Goal: Transaction & Acquisition: Purchase product/service

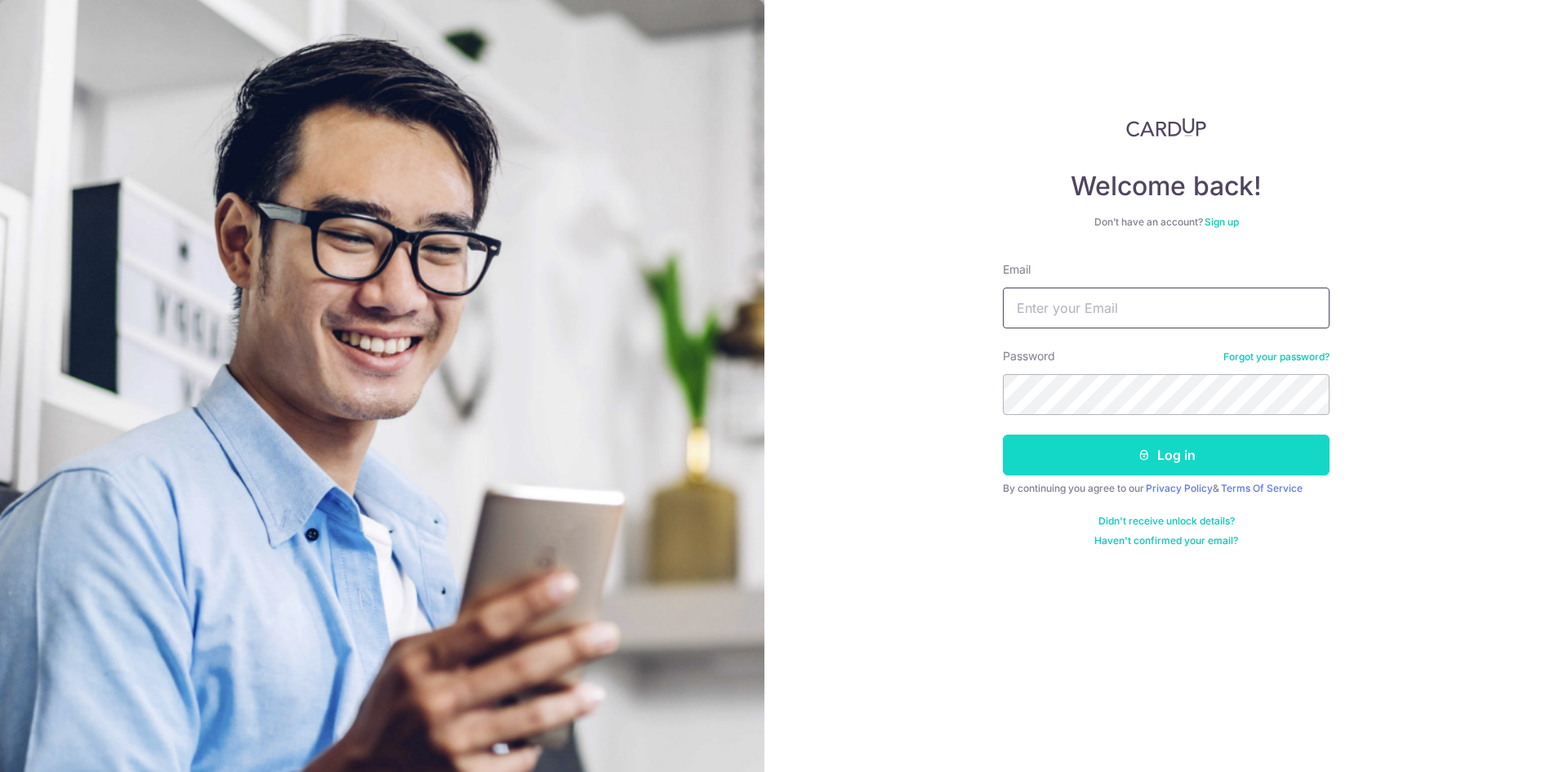
type input "[EMAIL_ADDRESS][DOMAIN_NAME]"
click at [1109, 465] on button "Log in" at bounding box center [1166, 454] width 327 height 41
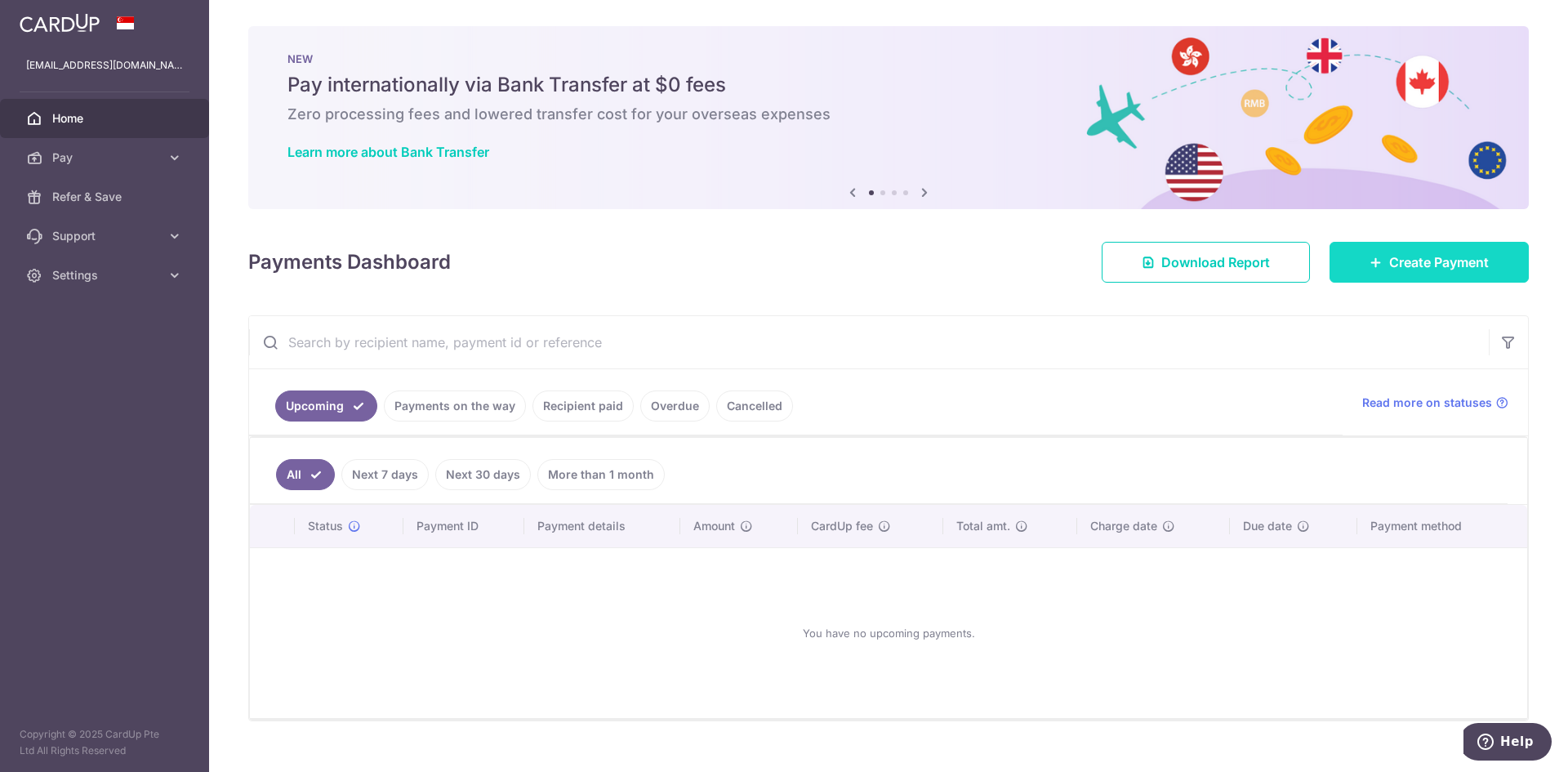
click at [1350, 271] on link "Create Payment" at bounding box center [1429, 262] width 199 height 41
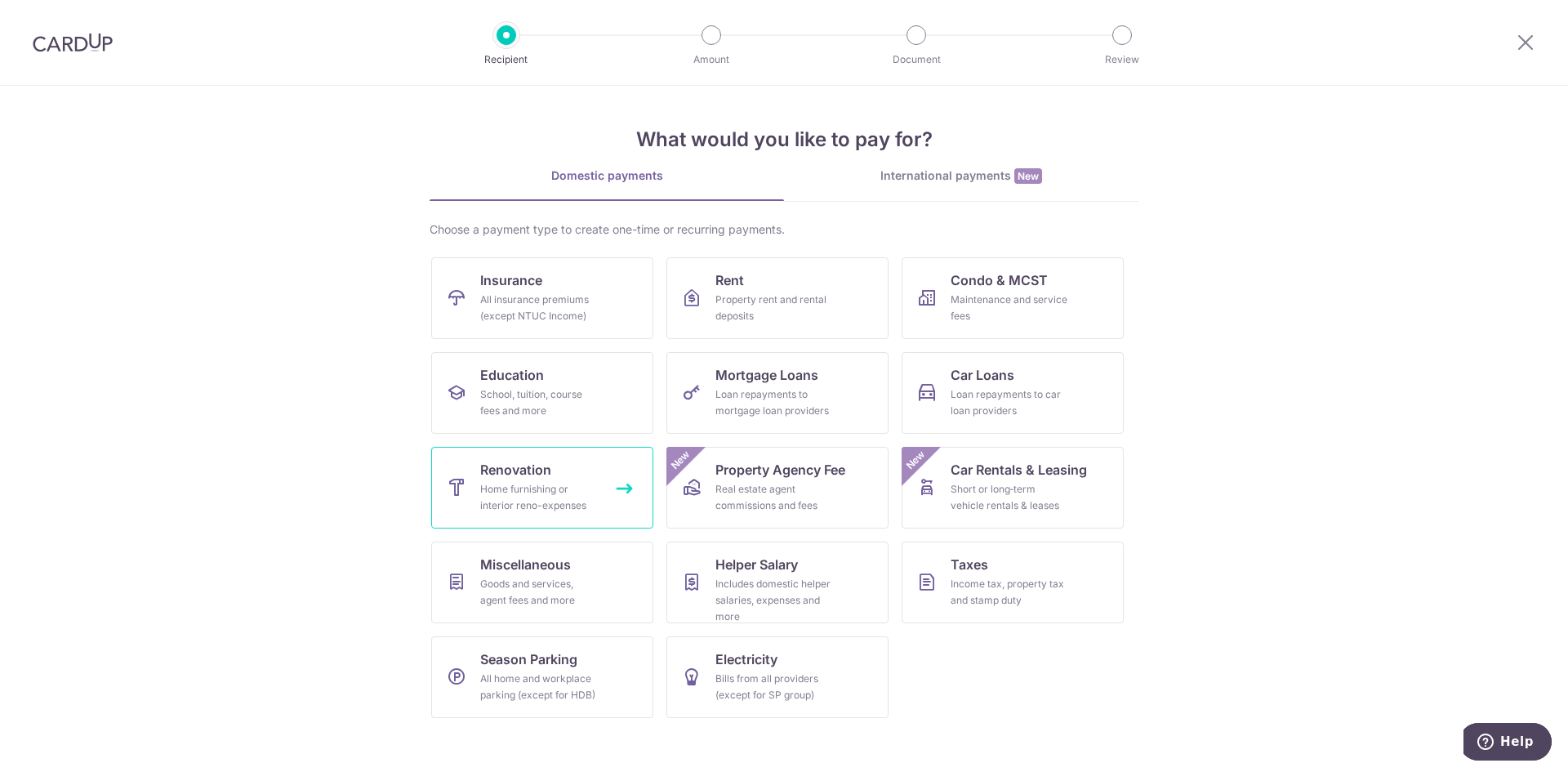
click at [577, 493] on div "Home furnishing or interior reno-expenses" at bounding box center [539, 497] width 118 height 32
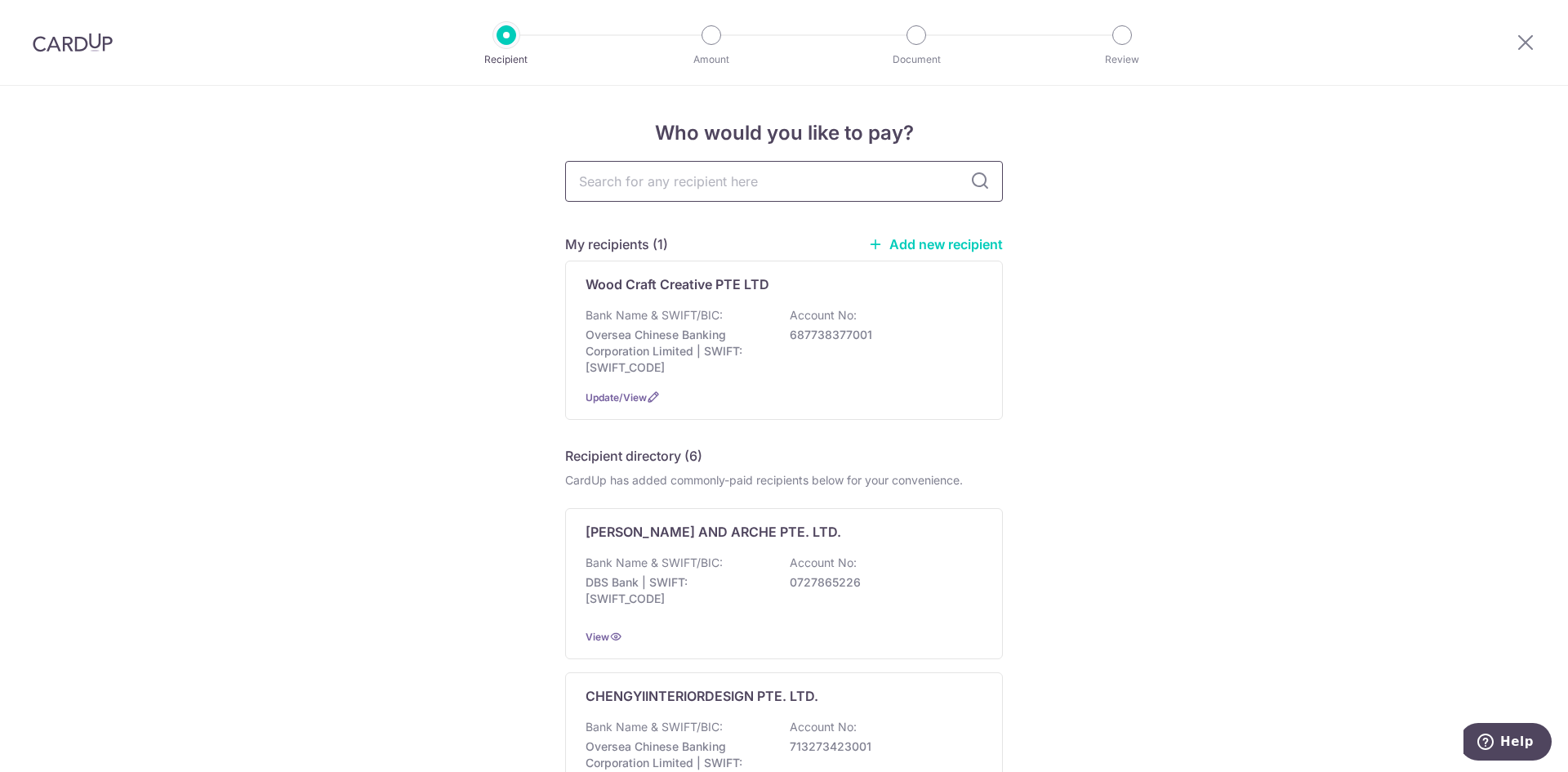
click at [721, 189] on input "text" at bounding box center [784, 181] width 438 height 41
click at [950, 243] on link "Add new recipient" at bounding box center [936, 244] width 135 height 17
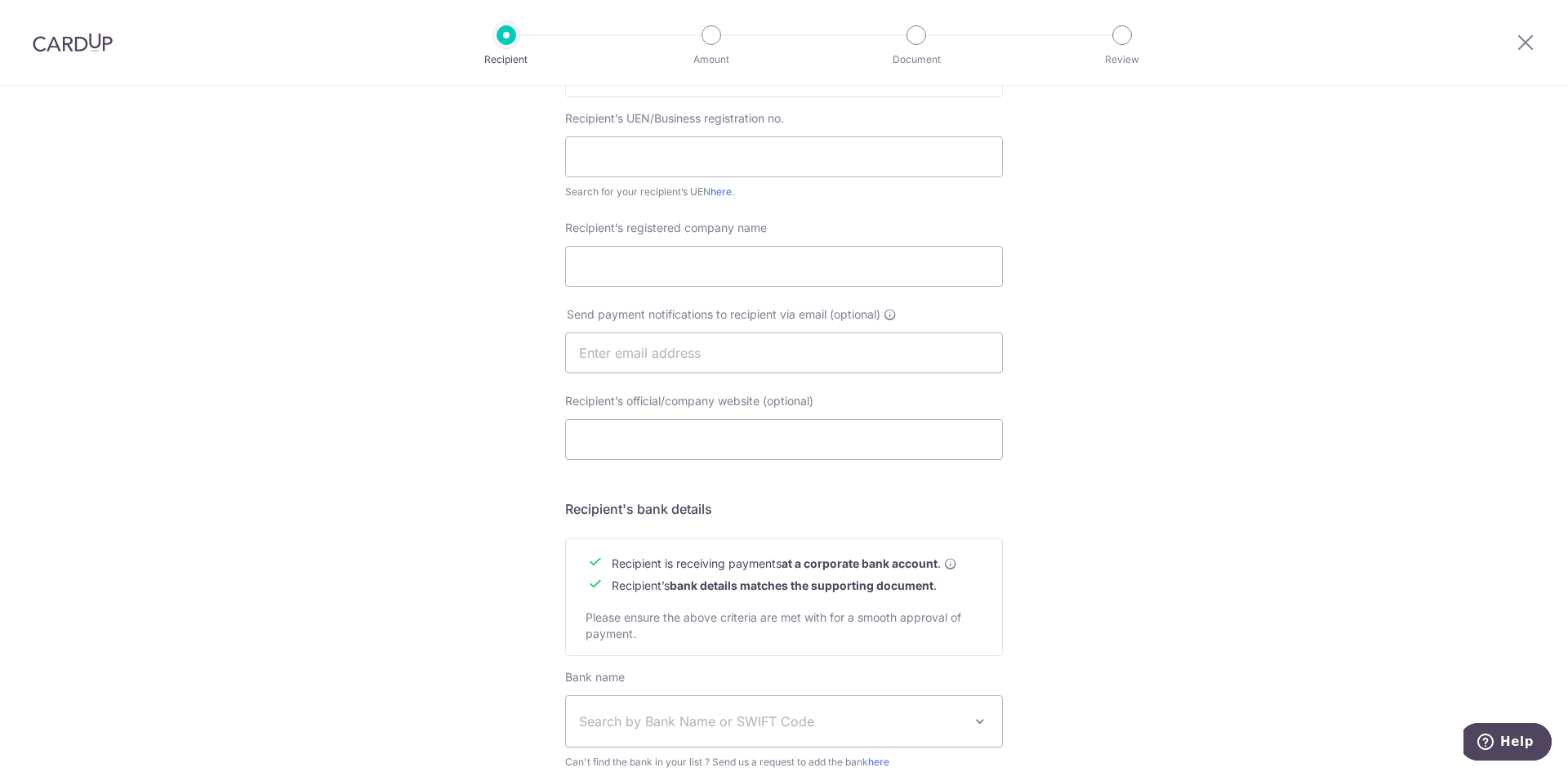
scroll to position [542, 0]
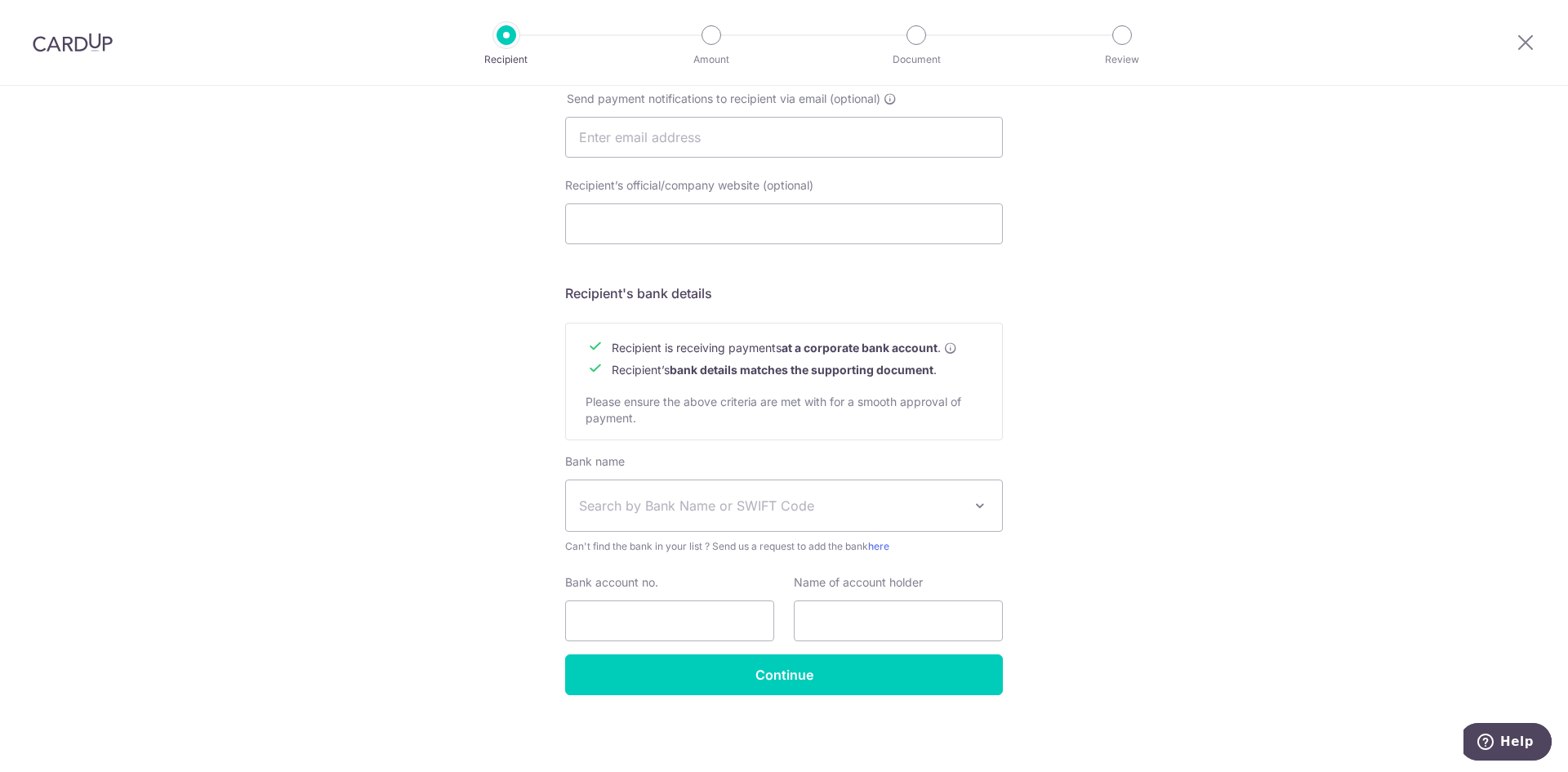
click at [697, 512] on span "Search by Bank Name or SWIFT Code" at bounding box center [770, 506] width 383 height 19
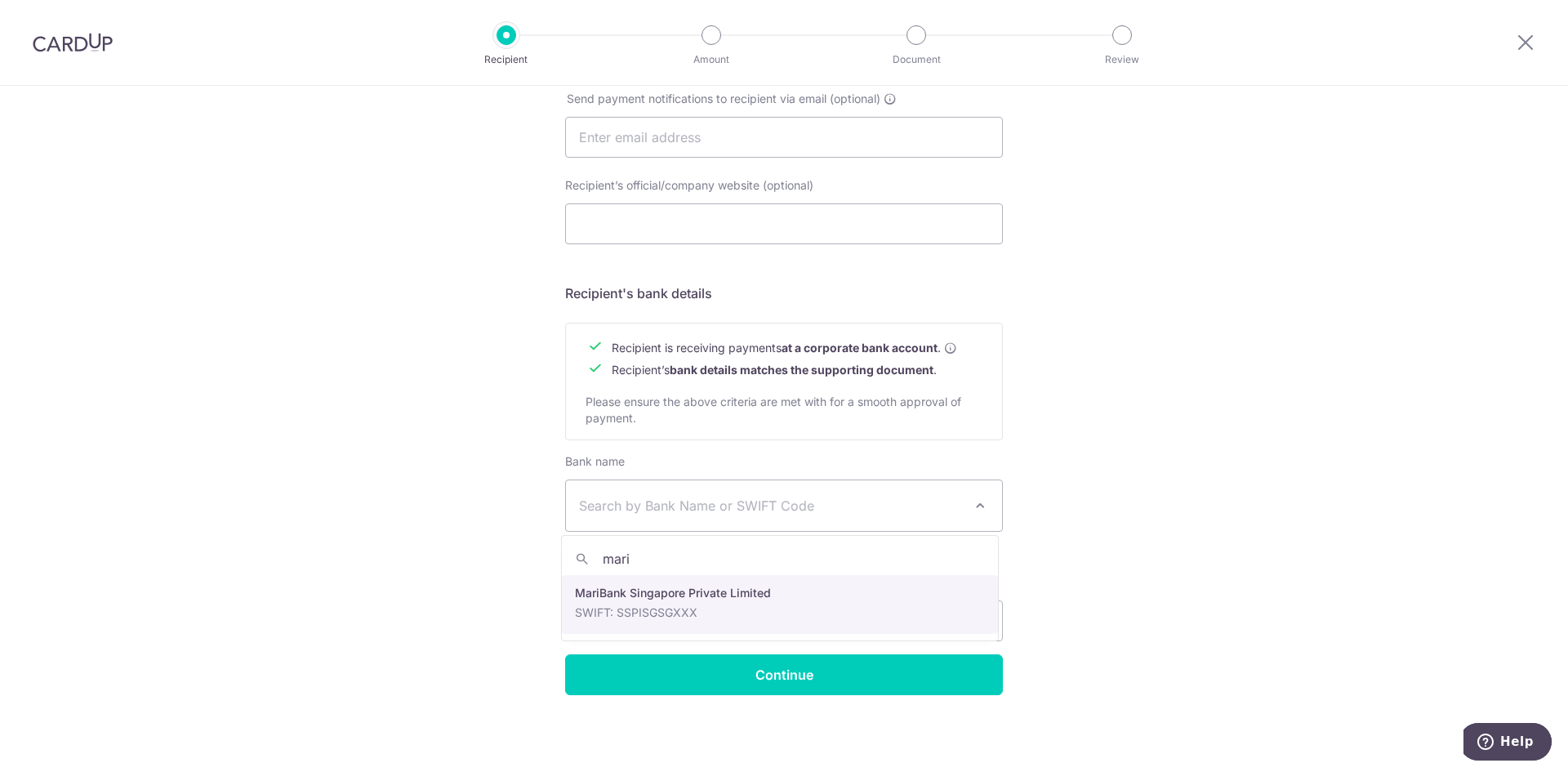
type input "mari"
select select "22890"
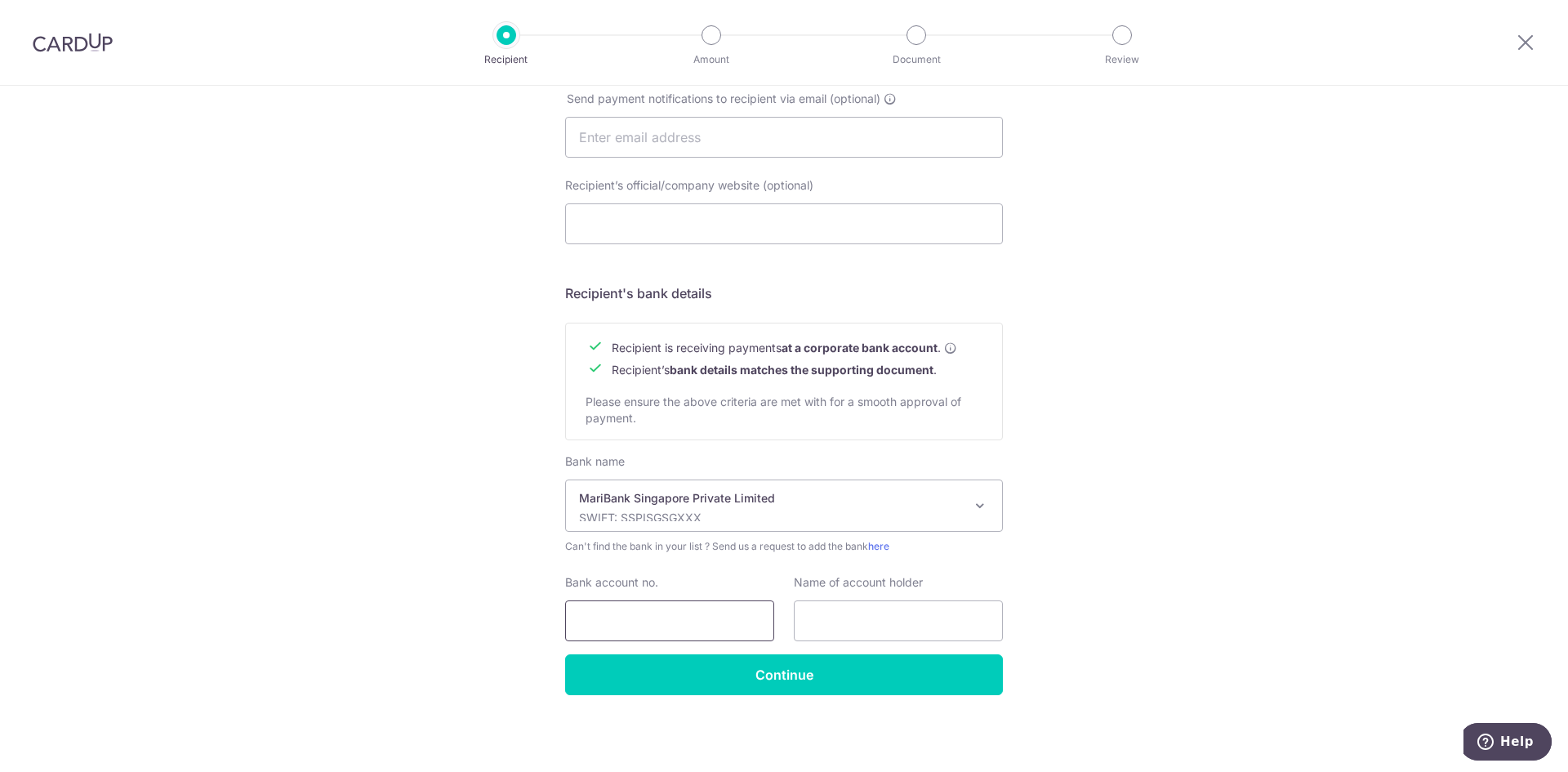
click at [661, 610] on input "Bank account no." at bounding box center [669, 620] width 209 height 41
drag, startPoint x: 1288, startPoint y: 541, endPoint x: 1302, endPoint y: 541, distance: 14.0
click at [1288, 541] on div "Who would you like to pay? Your recipient does not need a CardUp account to rec…" at bounding box center [784, 157] width 1568 height 1228
click at [1298, 255] on div "Who would you like to pay? Your recipient does not need a CardUp account to rec…" at bounding box center [784, 157] width 1568 height 1228
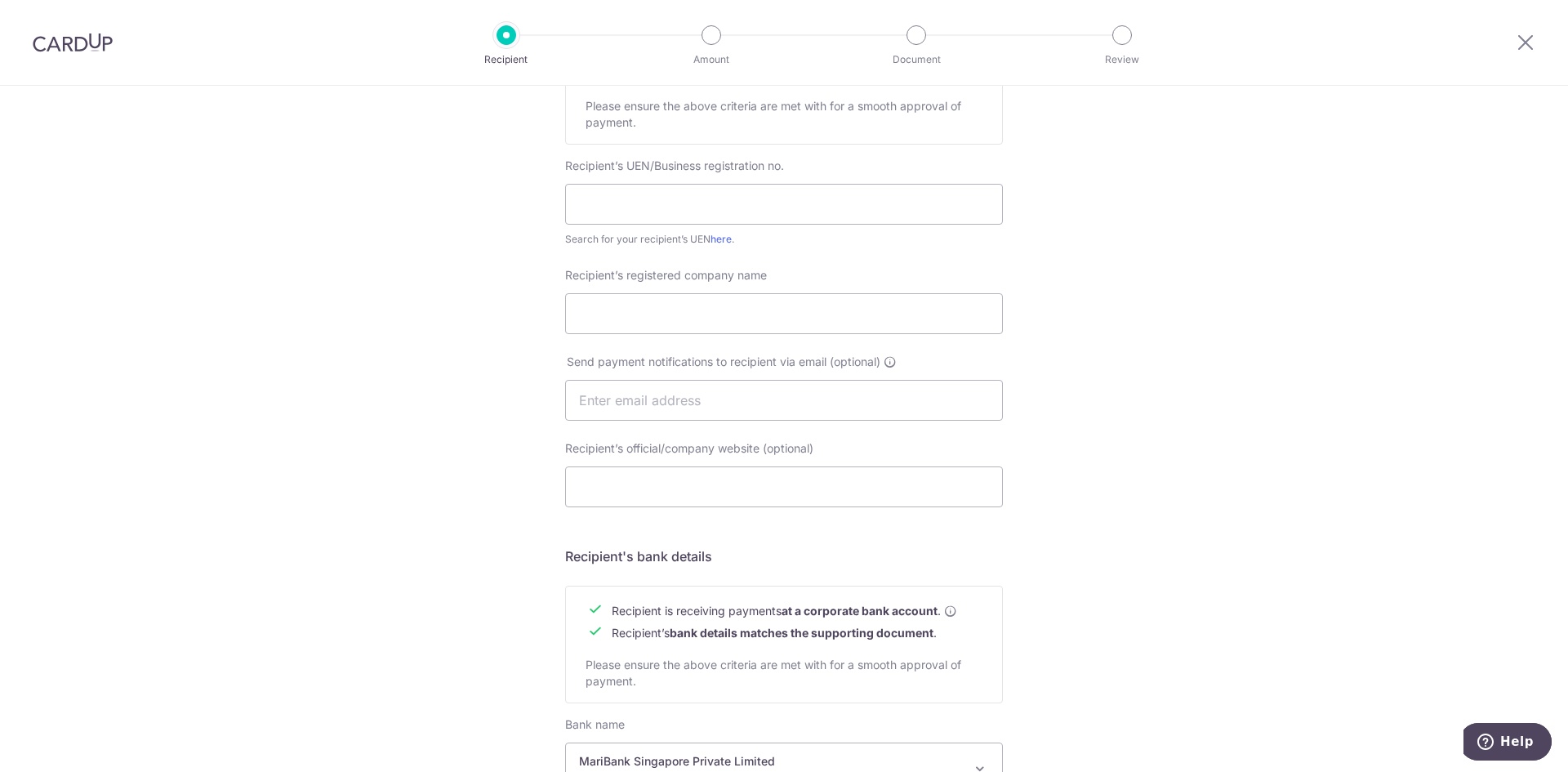
scroll to position [216, 0]
